Goal: Task Accomplishment & Management: Complete application form

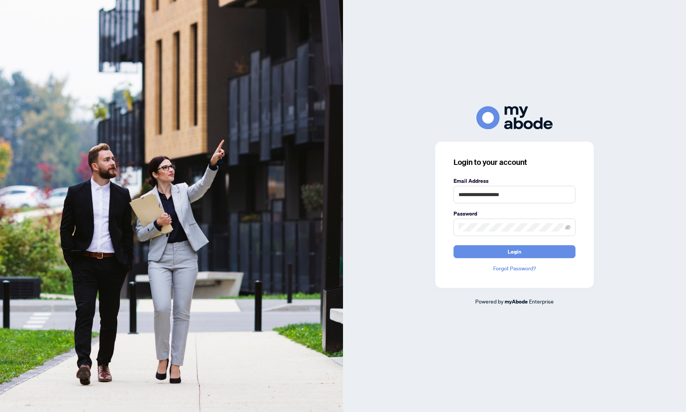
type input "**********"
click at [454, 245] on button "Login" at bounding box center [515, 251] width 122 height 13
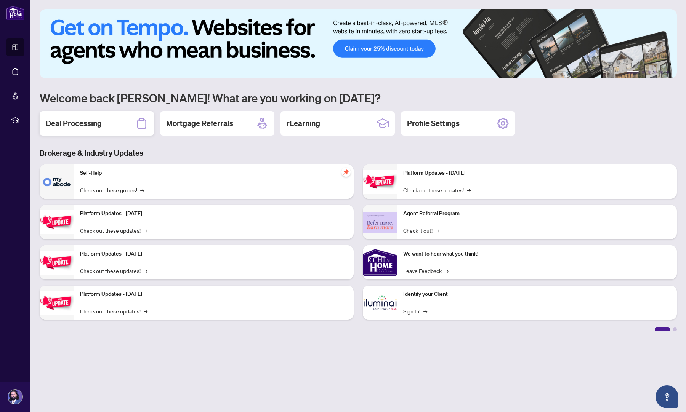
click at [89, 122] on h2 "Deal Processing" at bounding box center [74, 123] width 56 height 11
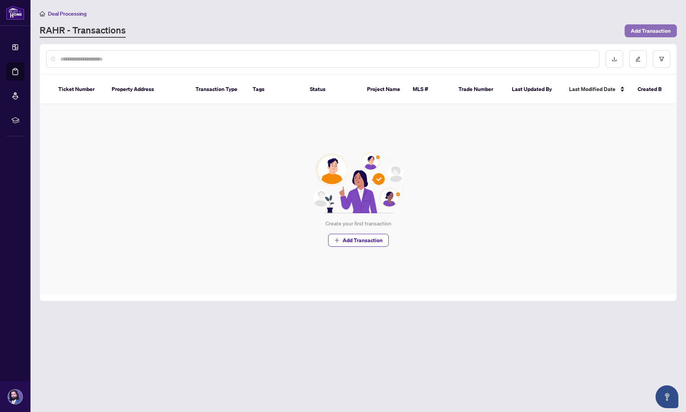
click at [654, 27] on span "Add Transaction" at bounding box center [651, 31] width 40 height 12
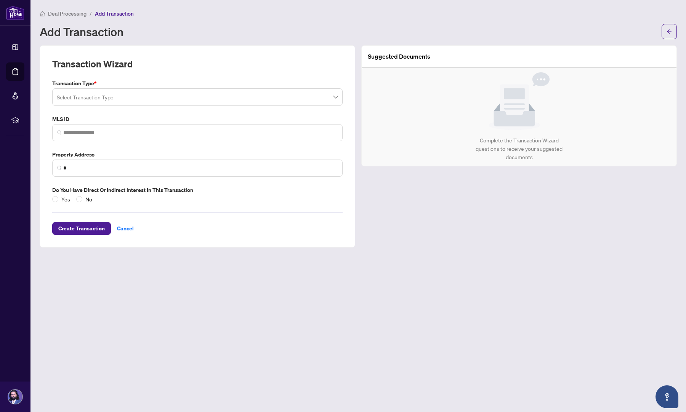
click at [117, 94] on input "search" at bounding box center [194, 98] width 274 height 17
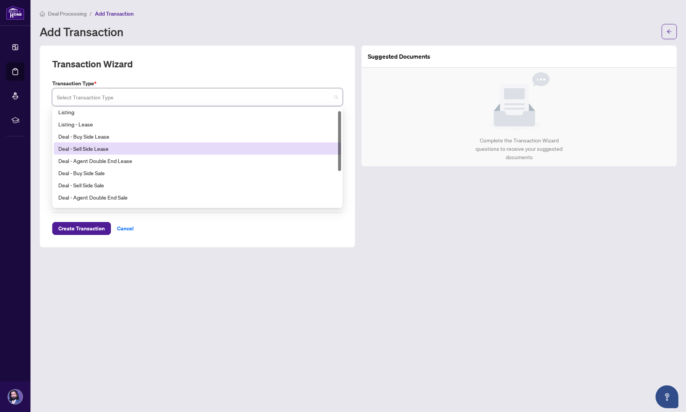
scroll to position [4, 0]
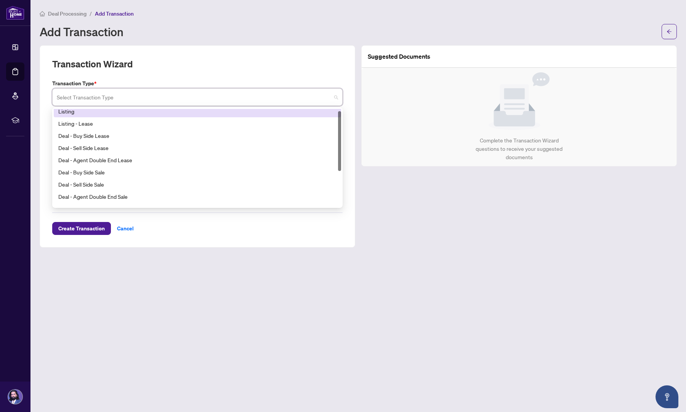
click at [85, 112] on div "Listing" at bounding box center [197, 111] width 278 height 8
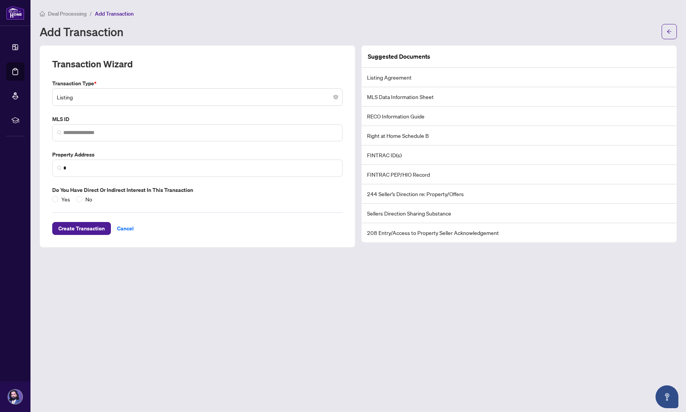
click at [398, 76] on li "Listing Agreement" at bounding box center [519, 77] width 315 height 19
click at [130, 135] on input "search" at bounding box center [200, 133] width 274 height 8
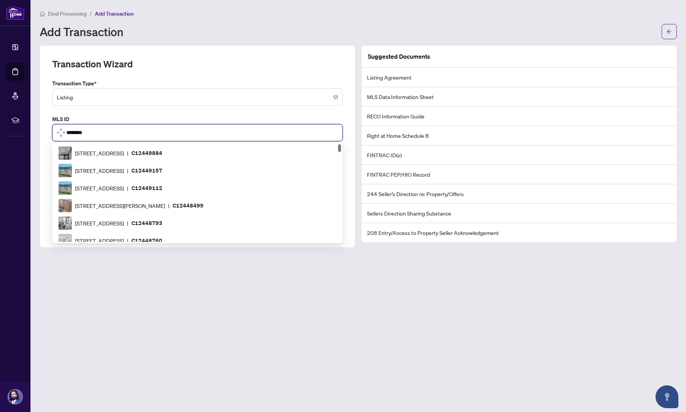
type input "*********"
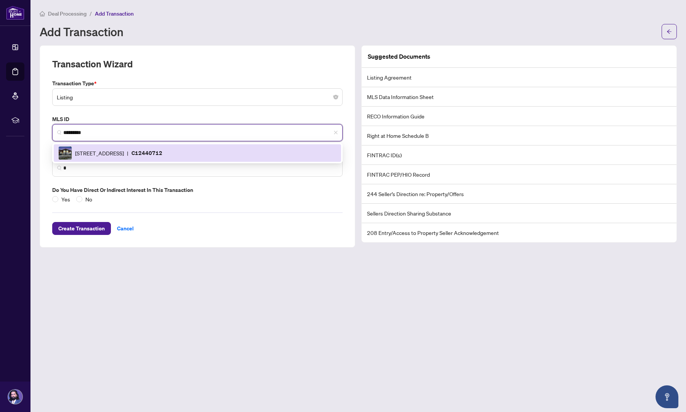
click at [124, 149] on span "[STREET_ADDRESS]" at bounding box center [99, 153] width 49 height 8
type input "**********"
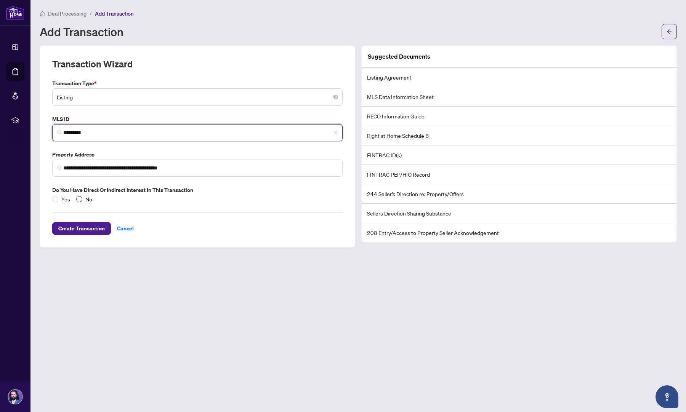
type input "*********"
click at [80, 227] on span "Create Transaction" at bounding box center [81, 229] width 47 height 12
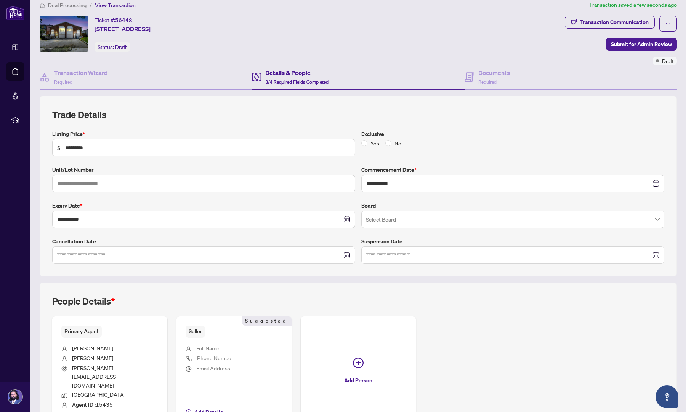
scroll to position [19, 0]
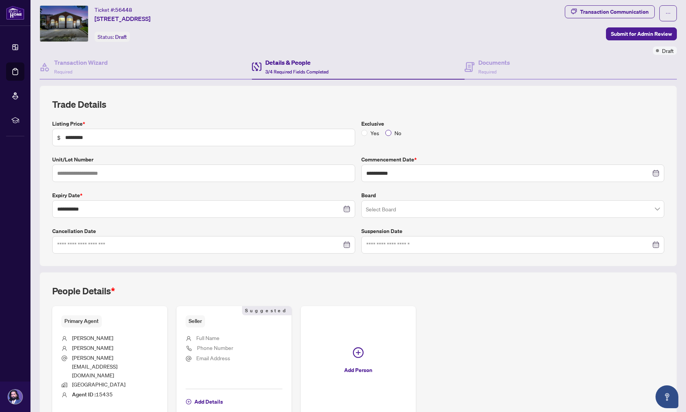
click at [391, 132] on span "No" at bounding box center [397, 133] width 13 height 8
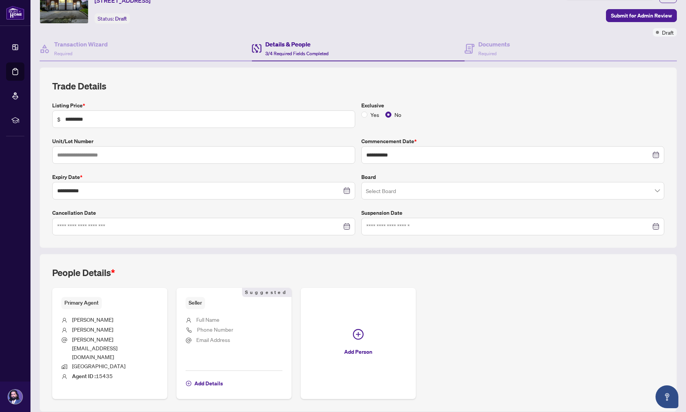
scroll to position [48, 0]
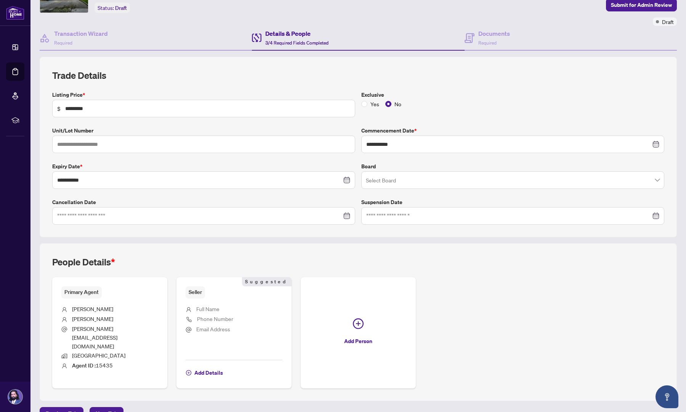
click at [213, 313] on span "Full Name" at bounding box center [207, 309] width 23 height 9
click at [213, 309] on span "Full Name" at bounding box center [207, 309] width 23 height 7
click at [211, 367] on span "Add Details" at bounding box center [208, 373] width 29 height 12
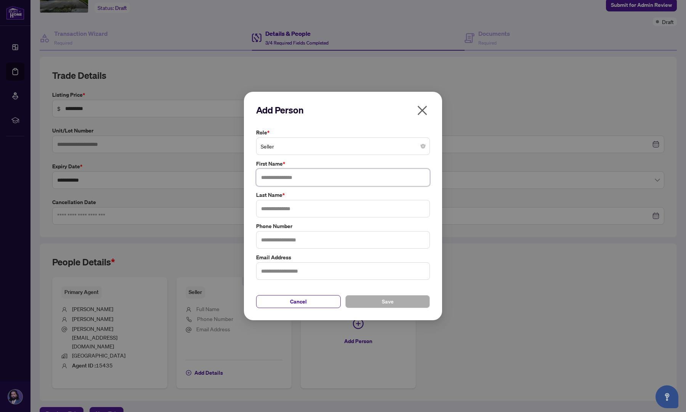
click at [292, 177] on input "text" at bounding box center [343, 178] width 174 height 18
type input "******"
type input "*********"
click at [408, 304] on button "Save" at bounding box center [387, 301] width 85 height 13
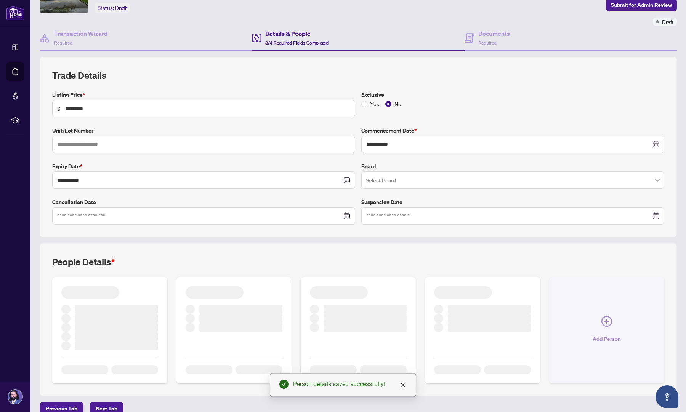
scroll to position [47, 0]
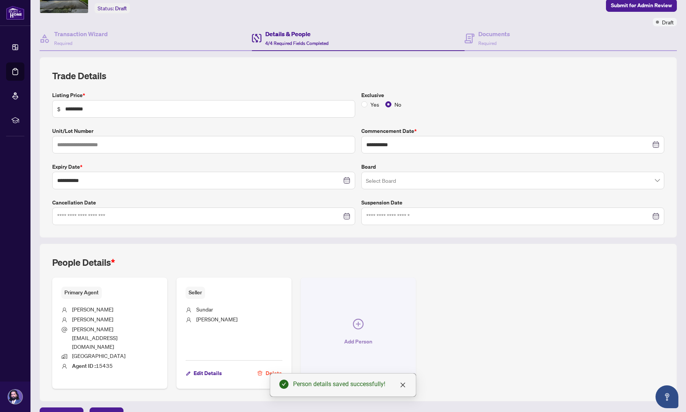
click at [346, 321] on button "Add Person" at bounding box center [358, 333] width 115 height 111
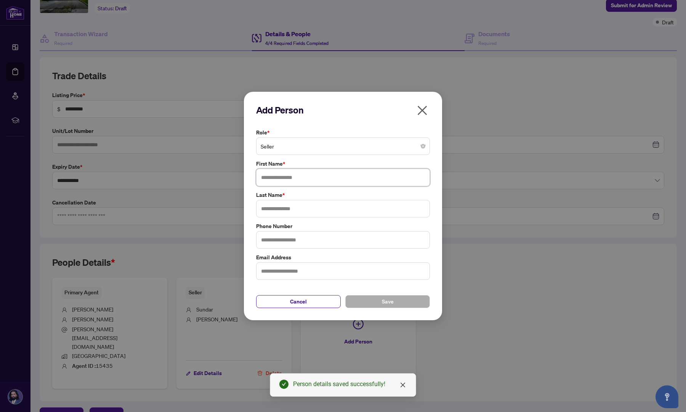
click at [291, 175] on input "text" at bounding box center [343, 178] width 174 height 18
type input "*******"
type input "******"
click at [375, 295] on button "Save" at bounding box center [387, 301] width 85 height 13
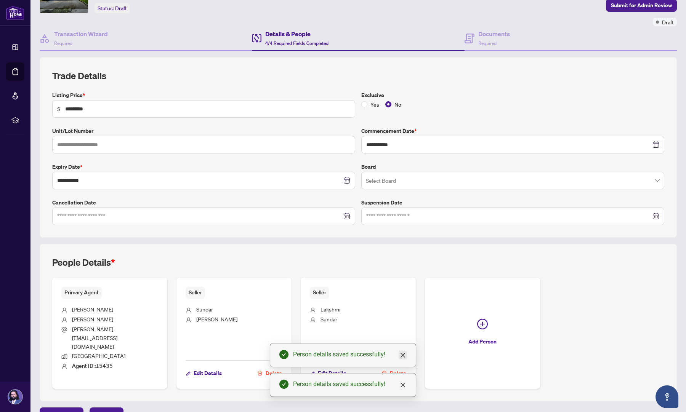
click at [399, 354] on link "Close" at bounding box center [403, 355] width 8 height 8
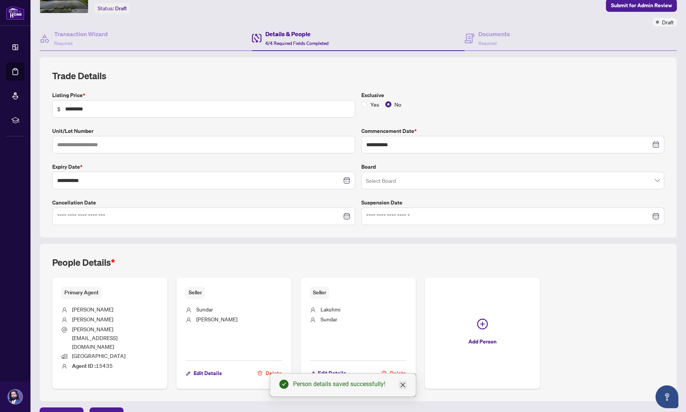
click at [403, 388] on icon "close" at bounding box center [403, 385] width 6 height 6
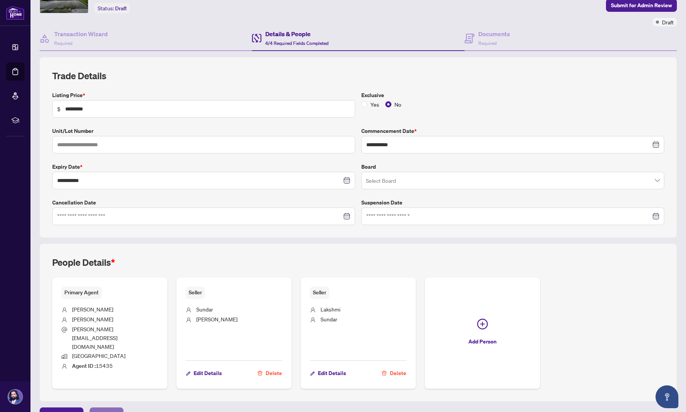
click at [107, 408] on span "Next Tab" at bounding box center [107, 414] width 22 height 12
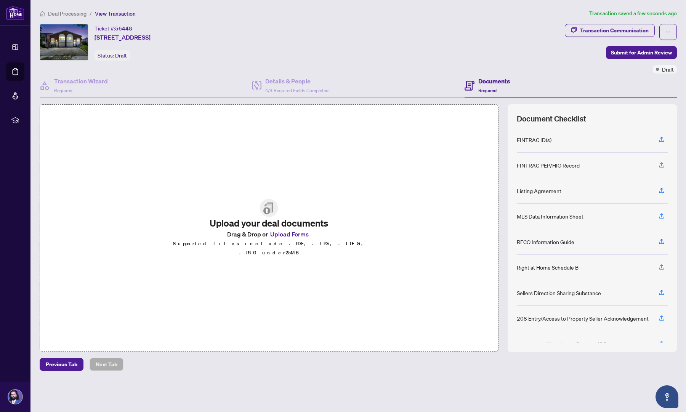
click at [564, 297] on div "Sellers Direction Sharing Substance" at bounding box center [592, 294] width 151 height 26
drag, startPoint x: 658, startPoint y: 138, endPoint x: 591, endPoint y: 149, distance: 68.0
click at [590, 150] on div "FINTRAC ID(s)" at bounding box center [592, 140] width 151 height 26
click at [543, 190] on div "Listing Agreement" at bounding box center [539, 191] width 45 height 8
click at [291, 239] on button "Upload Forms" at bounding box center [289, 234] width 43 height 10
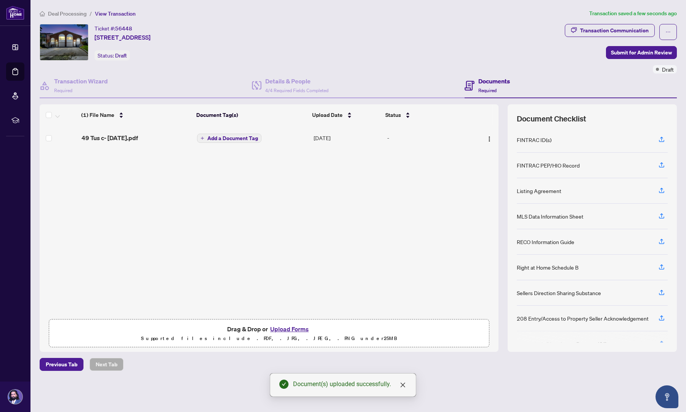
click at [237, 139] on span "Add a Document Tag" at bounding box center [232, 138] width 51 height 5
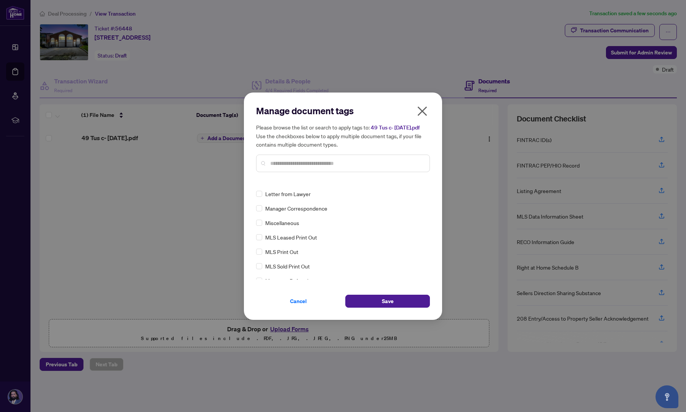
scroll to position [1053, 0]
click at [286, 164] on input "text" at bounding box center [346, 163] width 153 height 8
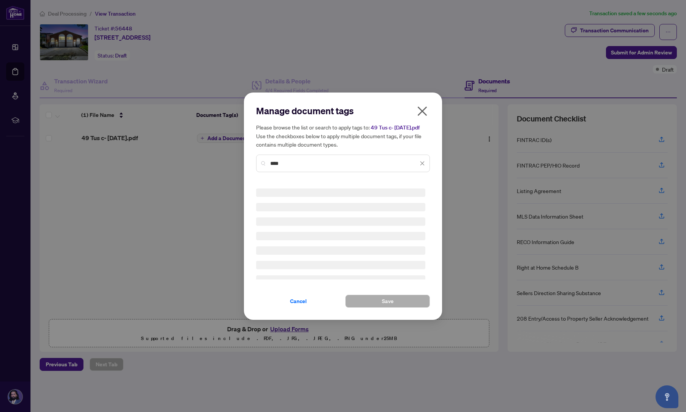
scroll to position [0, 0]
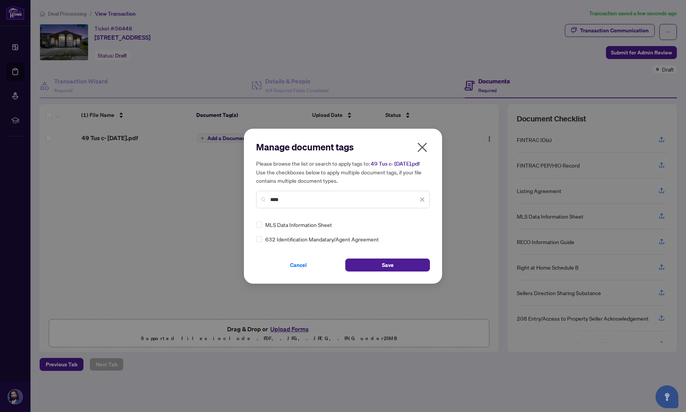
type input "****"
click at [297, 221] on span "MLS Data Information Sheet" at bounding box center [298, 225] width 67 height 8
click at [402, 268] on button "Save" at bounding box center [387, 265] width 85 height 13
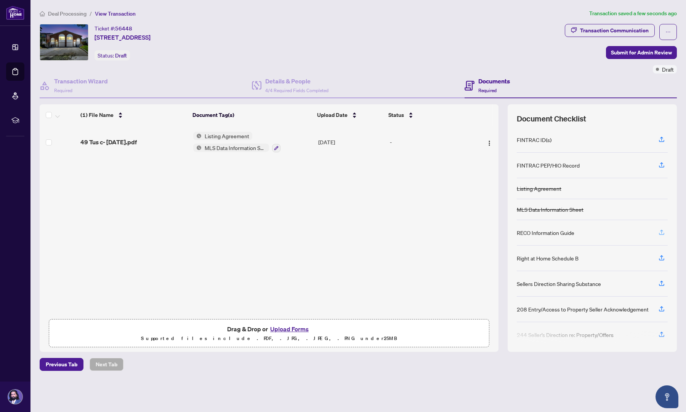
click at [662, 234] on icon "button" at bounding box center [661, 232] width 7 height 7
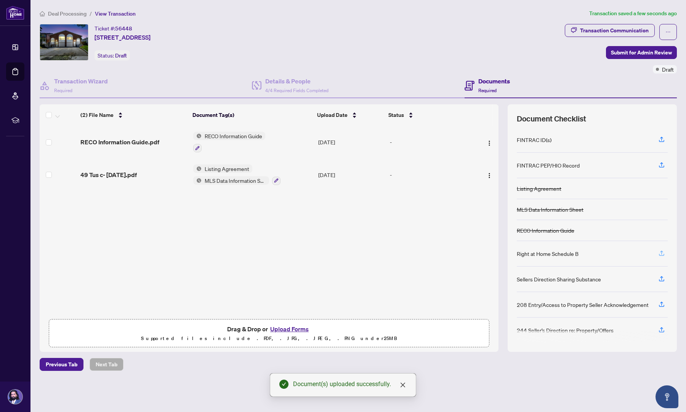
click at [663, 257] on icon "button" at bounding box center [661, 253] width 7 height 7
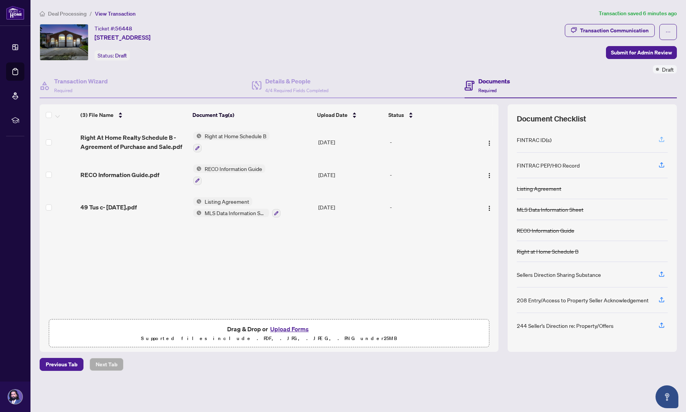
click at [662, 143] on span "button" at bounding box center [661, 140] width 7 height 12
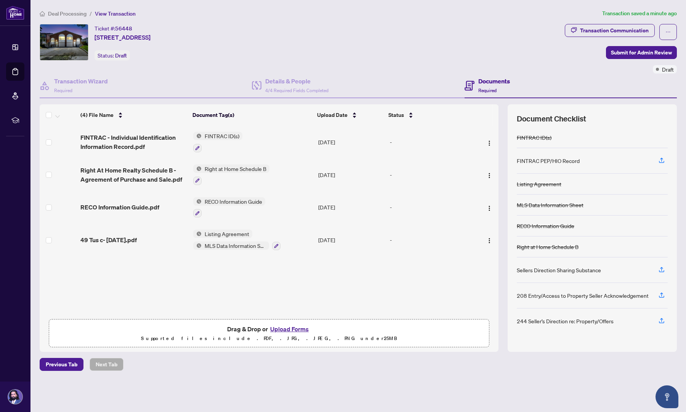
click at [306, 326] on button "Upload Forms" at bounding box center [289, 329] width 43 height 10
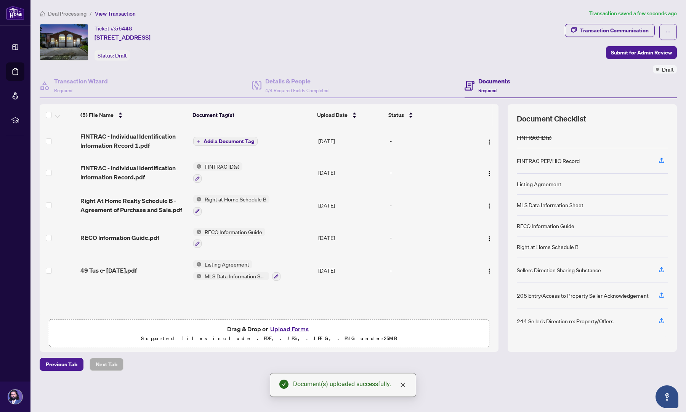
click at [242, 143] on span "Add a Document Tag" at bounding box center [229, 141] width 51 height 5
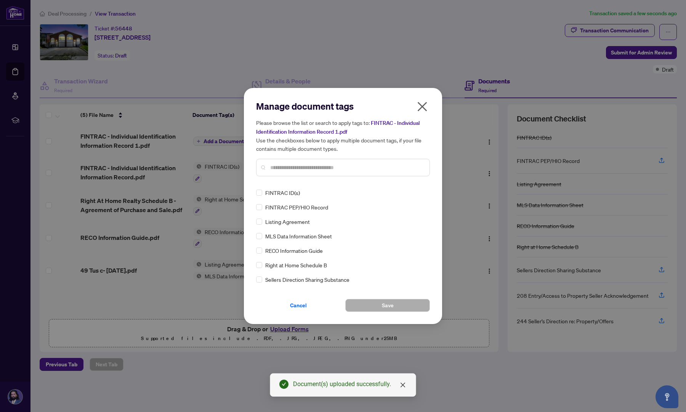
click at [293, 177] on div "Manage document tags Please browse the list or search to apply tags to: FINTRAC…" at bounding box center [343, 141] width 174 height 82
click at [286, 193] on span "FINTRAC ID(s)" at bounding box center [282, 193] width 35 height 8
click at [262, 193] on div "FINTRAC ID(s)" at bounding box center [340, 193] width 169 height 8
click at [386, 306] on span "Save" at bounding box center [388, 306] width 12 height 12
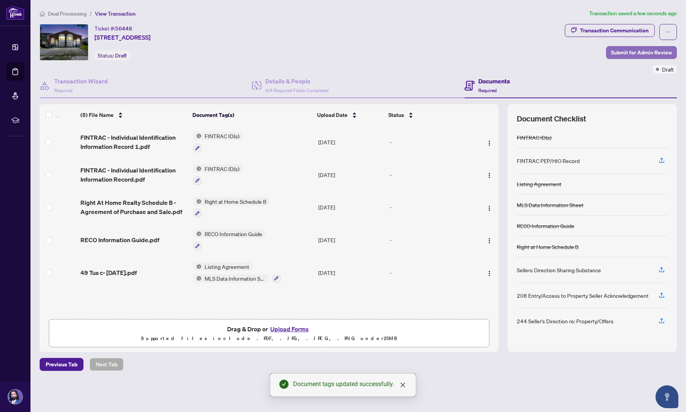
click at [630, 54] on span "Submit for Admin Review" at bounding box center [641, 53] width 61 height 12
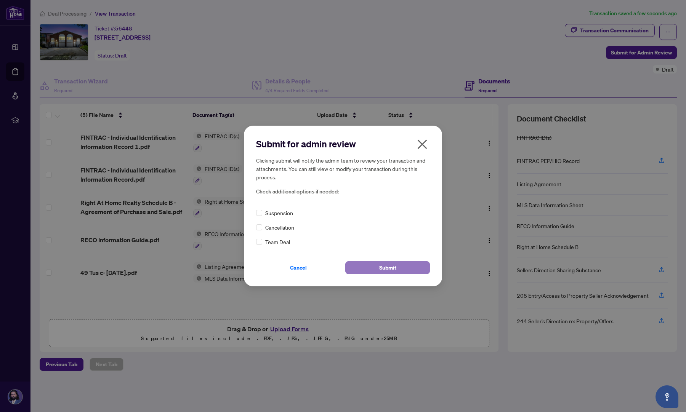
click at [384, 263] on span "Submit" at bounding box center [387, 268] width 17 height 12
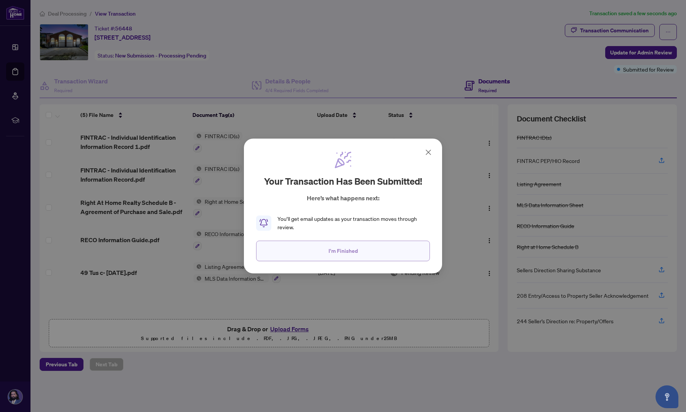
click at [365, 256] on button "I'm Finished" at bounding box center [343, 251] width 174 height 21
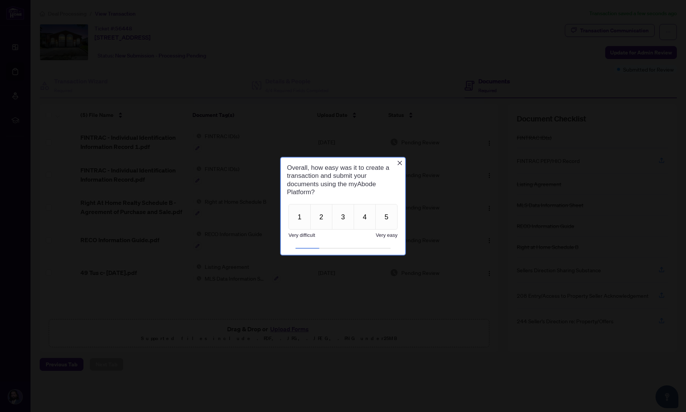
click at [401, 162] on icon "Close button" at bounding box center [400, 163] width 6 height 6
